Goal: Information Seeking & Learning: Learn about a topic

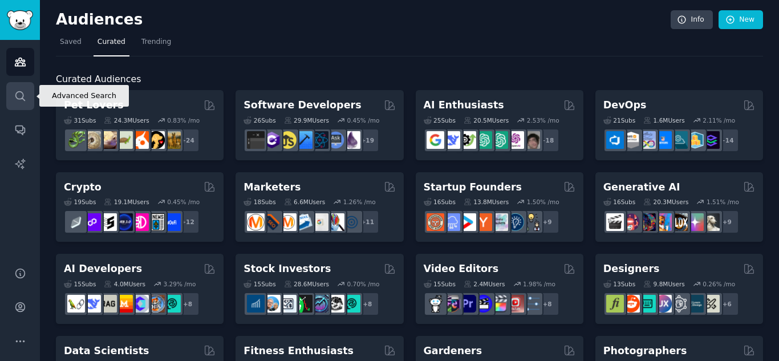
click at [14, 100] on icon "Sidebar" at bounding box center [20, 96] width 12 height 12
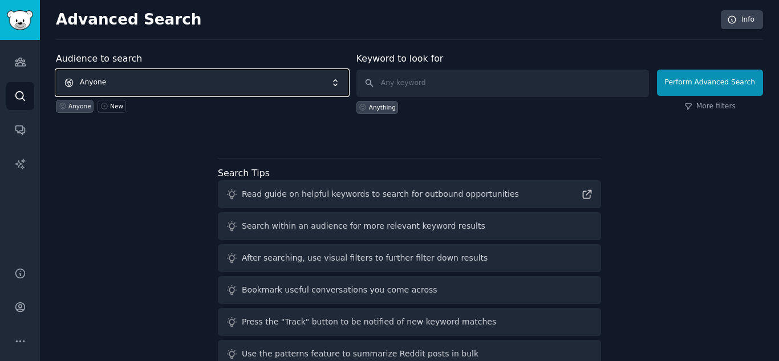
click at [211, 83] on span "Anyone" at bounding box center [202, 83] width 293 height 26
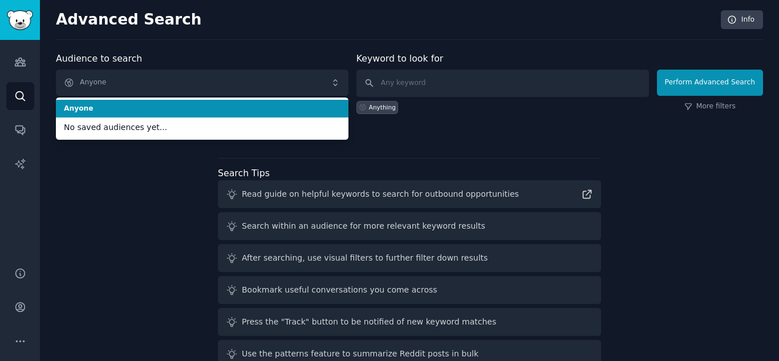
click at [455, 128] on div "Audience to search Anyone Anyone No saved audiences yet... Anyone New Keyword t…" at bounding box center [409, 95] width 707 height 86
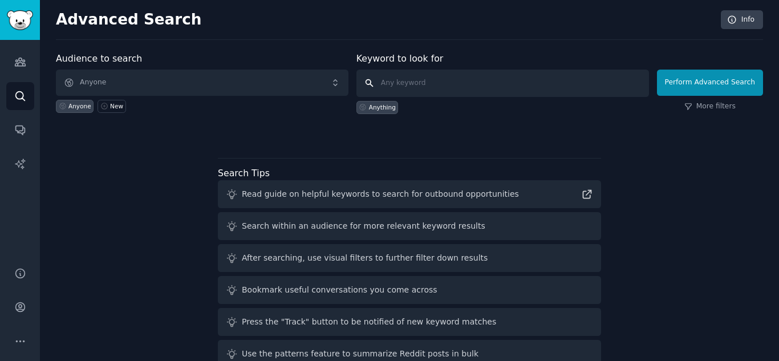
click at [493, 83] on input "text" at bounding box center [503, 83] width 293 height 27
type input "g"
type input "video game development"
click button "Perform Advanced Search" at bounding box center [710, 83] width 106 height 26
